Goal: Task Accomplishment & Management: Complete application form

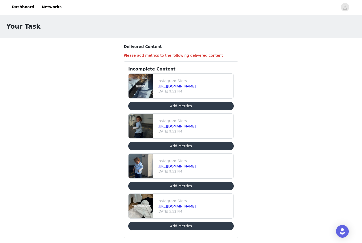
click at [185, 106] on button "Add Metrics" at bounding box center [181, 106] width 106 height 8
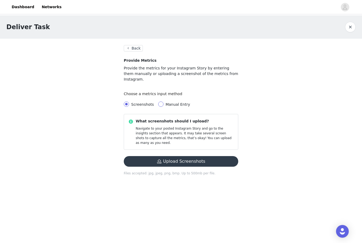
click at [160, 102] on input "Manual Entry" at bounding box center [160, 104] width 5 height 5
radio input "true"
radio input "false"
radio input "true"
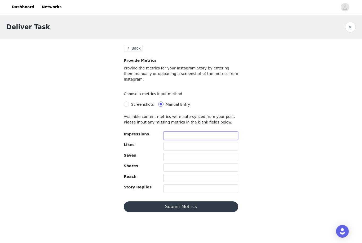
click at [181, 132] on input "text" at bounding box center [200, 136] width 75 height 8
type input "548"
type input "4"
type input "461"
click at [188, 204] on button "Submit Metrics" at bounding box center [181, 207] width 115 height 11
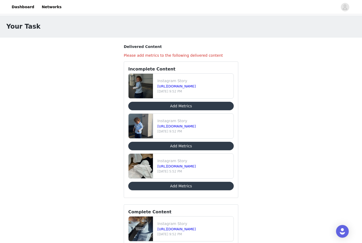
click at [173, 146] on button "Add Metrics" at bounding box center [181, 146] width 106 height 8
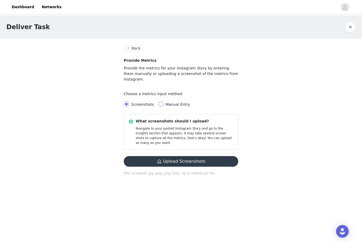
click at [160, 102] on input "Manual Entry" at bounding box center [160, 104] width 5 height 5
radio input "true"
radio input "false"
radio input "true"
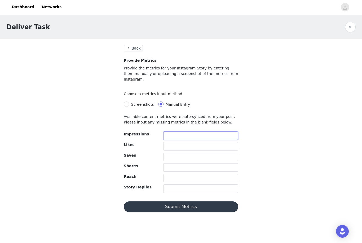
click at [177, 132] on input "text" at bounding box center [200, 136] width 75 height 8
type input "497"
type input "10"
type input "434"
type input "1"
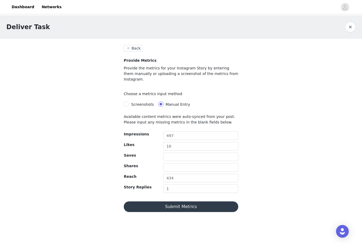
click at [180, 202] on button "Submit Metrics" at bounding box center [181, 207] width 115 height 11
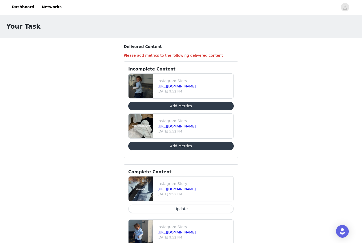
click at [175, 106] on button "Add Metrics" at bounding box center [181, 106] width 106 height 8
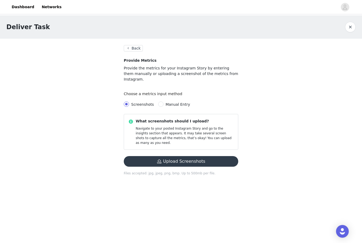
click at [164, 102] on span "Manual Entry" at bounding box center [178, 104] width 29 height 4
click at [162, 102] on input "Manual Entry" at bounding box center [160, 104] width 5 height 5
radio input "true"
radio input "false"
radio input "true"
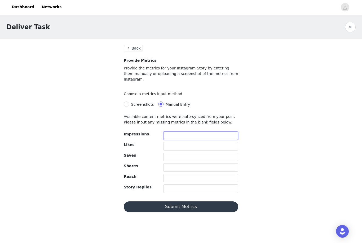
click at [174, 132] on input "text" at bounding box center [200, 136] width 75 height 8
type input "493"
type input "9"
type input "420"
type input "2"
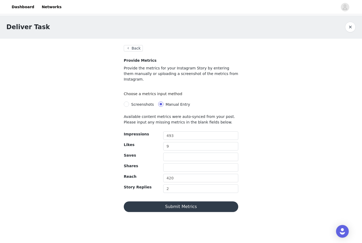
click at [184, 204] on button "Submit Metrics" at bounding box center [181, 207] width 115 height 11
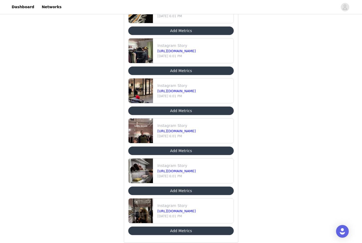
scroll to position [288, 0]
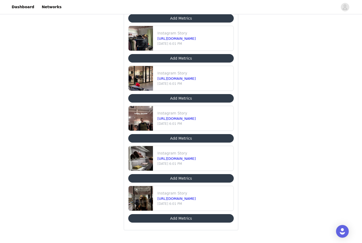
click at [137, 202] on img at bounding box center [141, 198] width 24 height 25
click at [167, 197] on link "https://www.instagram.com/stories/dadbehaviour/3689335847932721914" at bounding box center [177, 199] width 38 height 4
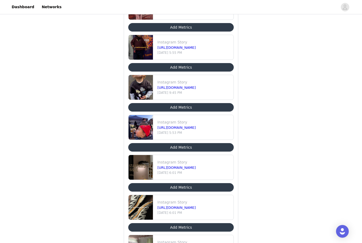
scroll to position [79, 0]
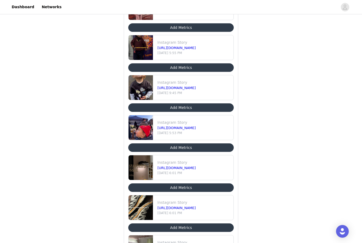
click at [147, 148] on button "Add Metrics" at bounding box center [181, 148] width 106 height 8
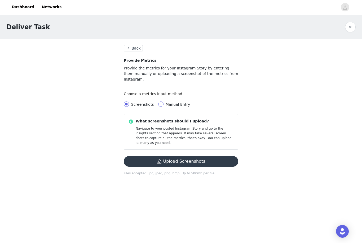
click at [161, 102] on input "Manual Entry" at bounding box center [160, 104] width 5 height 5
radio input "true"
radio input "false"
radio input "true"
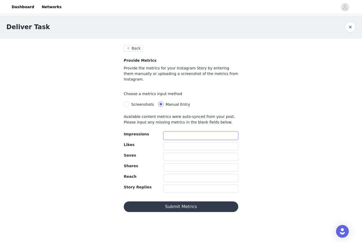
click at [172, 132] on input "text" at bounding box center [200, 136] width 75 height 8
type input "605"
type input "6"
type input "512"
click at [197, 163] on input "text" at bounding box center [200, 167] width 75 height 8
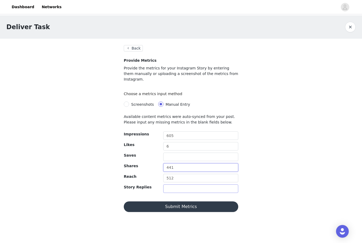
type input "441"
click at [201, 185] on input "text" at bounding box center [200, 189] width 75 height 8
click at [197, 202] on button "Submit Metrics" at bounding box center [181, 207] width 115 height 11
click at [173, 153] on input "text" at bounding box center [200, 157] width 75 height 8
click at [161, 204] on button "Submit Metrics" at bounding box center [181, 207] width 115 height 11
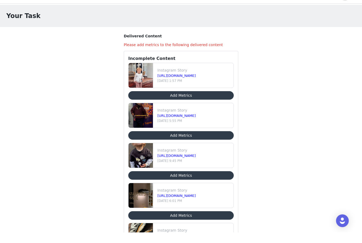
scroll to position [11, 0]
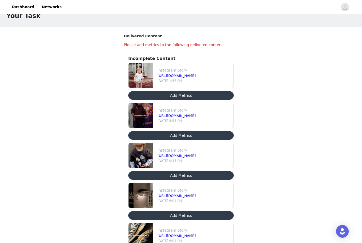
click at [168, 176] on button "Add Metrics" at bounding box center [181, 175] width 106 height 8
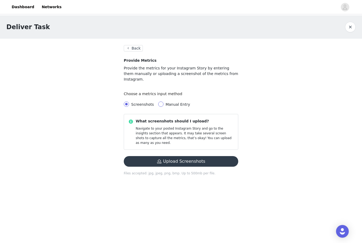
click at [162, 102] on span at bounding box center [160, 104] width 5 height 5
click at [162, 102] on input "Manual Entry" at bounding box center [160, 104] width 5 height 5
radio input "true"
radio input "false"
radio input "true"
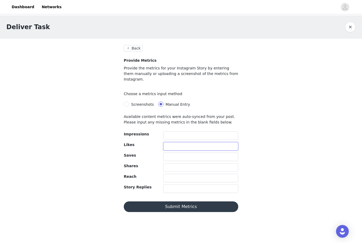
click at [176, 142] on input "text" at bounding box center [200, 146] width 75 height 8
type input "2"
click at [174, 132] on input "text" at bounding box center [200, 136] width 75 height 8
type input "355"
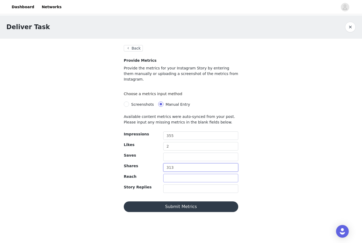
type input "313"
click at [170, 174] on input "text" at bounding box center [200, 178] width 75 height 8
type input "308"
click at [174, 202] on button "Submit Metrics" at bounding box center [181, 207] width 115 height 11
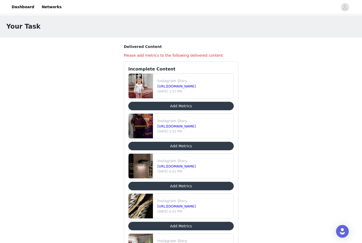
click at [163, 149] on button "Add Metrics" at bounding box center [181, 146] width 106 height 8
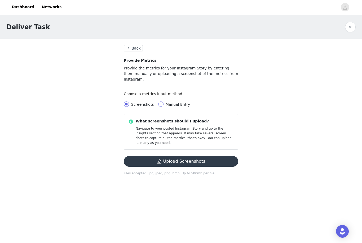
click at [159, 102] on input "Manual Entry" at bounding box center [160, 104] width 5 height 5
radio input "true"
radio input "false"
radio input "true"
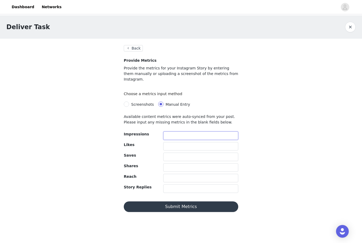
click at [173, 132] on input "text" at bounding box center [200, 136] width 75 height 8
type input "390"
type input "11"
click at [171, 163] on input "text" at bounding box center [200, 167] width 75 height 8
click at [183, 174] on input "text" at bounding box center [200, 178] width 75 height 8
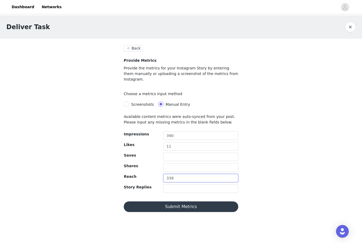
type input "338"
click at [184, 202] on button "Submit Metrics" at bounding box center [181, 207] width 115 height 11
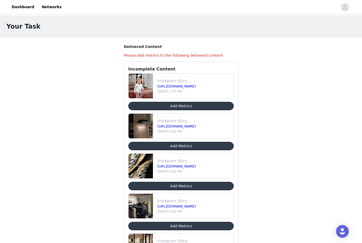
click at [191, 104] on button "Add Metrics" at bounding box center [181, 106] width 106 height 8
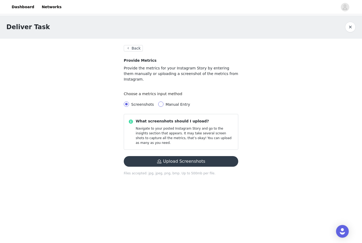
click at [161, 102] on span at bounding box center [160, 104] width 5 height 5
click at [161, 102] on input "Manual Entry" at bounding box center [160, 104] width 5 height 5
radio input "true"
radio input "false"
radio input "true"
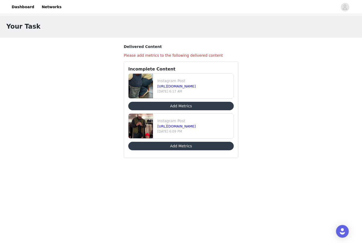
click at [176, 146] on button "Add Metrics" at bounding box center [181, 146] width 106 height 8
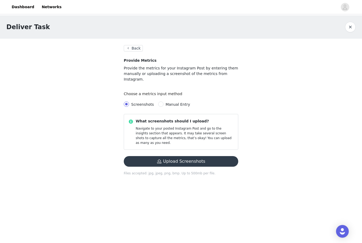
click at [159, 102] on label "Manual Entry" at bounding box center [175, 105] width 34 height 6
click at [159, 102] on input "Manual Entry" at bounding box center [160, 104] width 5 height 5
radio input "true"
radio input "false"
radio input "true"
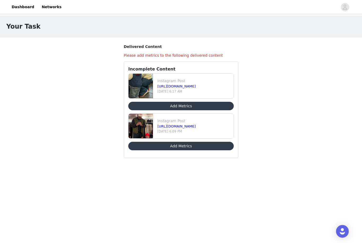
click at [192, 108] on button "Add Metrics" at bounding box center [181, 106] width 106 height 8
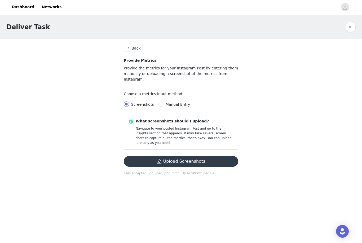
click at [168, 102] on span "Manual Entry" at bounding box center [178, 104] width 25 height 4
click at [164, 102] on input "Manual Entry" at bounding box center [160, 104] width 5 height 5
radio input "true"
radio input "false"
radio input "true"
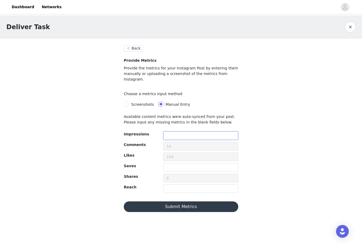
click at [182, 132] on input "text" at bounding box center [200, 136] width 75 height 8
type input "129"
click at [187, 163] on input "text" at bounding box center [200, 167] width 75 height 8
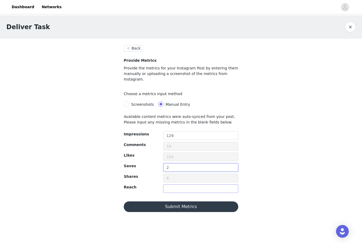
type input "2"
click at [181, 185] on input "text" at bounding box center [200, 189] width 75 height 8
drag, startPoint x: 174, startPoint y: 132, endPoint x: 141, endPoint y: 131, distance: 33.4
click at [141, 132] on div "Impressions 129" at bounding box center [181, 137] width 119 height 11
type input "1"
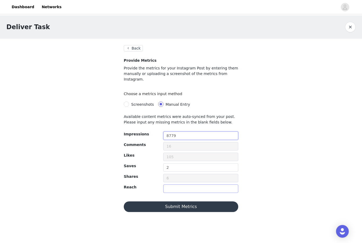
type input "8779"
click at [206, 185] on input "text" at bounding box center [200, 189] width 75 height 8
type input "998"
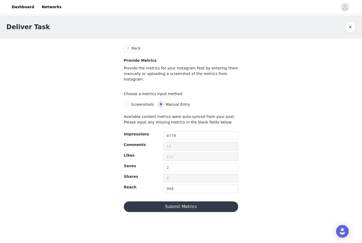
click at [194, 202] on button "Submit Metrics" at bounding box center [181, 207] width 115 height 11
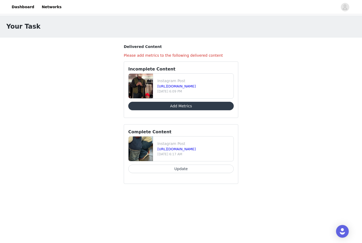
click at [176, 108] on button "Add Metrics" at bounding box center [181, 106] width 106 height 8
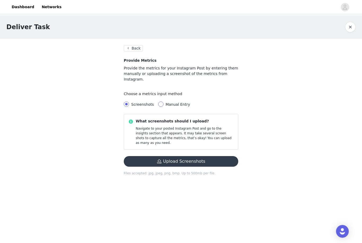
click at [160, 102] on input "Manual Entry" at bounding box center [160, 104] width 5 height 5
radio input "true"
radio input "false"
radio input "true"
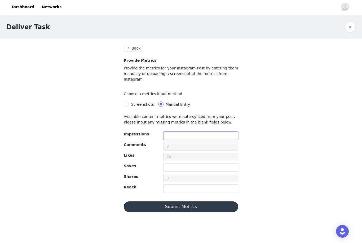
click at [178, 132] on input "text" at bounding box center [200, 136] width 75 height 8
type input "5498"
click at [178, 163] on input "text" at bounding box center [200, 167] width 75 height 8
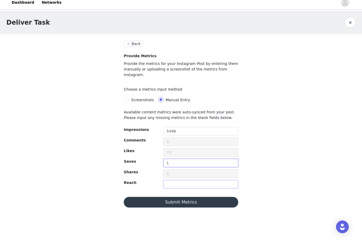
type input "1"
click at [179, 185] on input "text" at bounding box center [200, 189] width 75 height 8
type input "967"
click at [185, 202] on button "Submit Metrics" at bounding box center [181, 207] width 115 height 11
